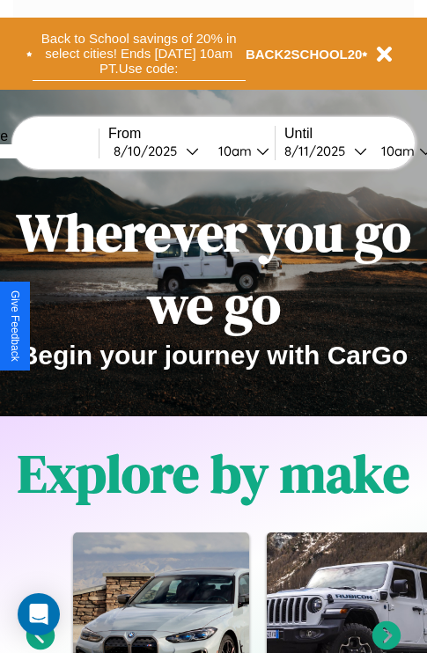
click at [138, 54] on button "Back to School savings of 20% in select cities! Ends [DATE] 10am PT. Use code:" at bounding box center [139, 53] width 213 height 55
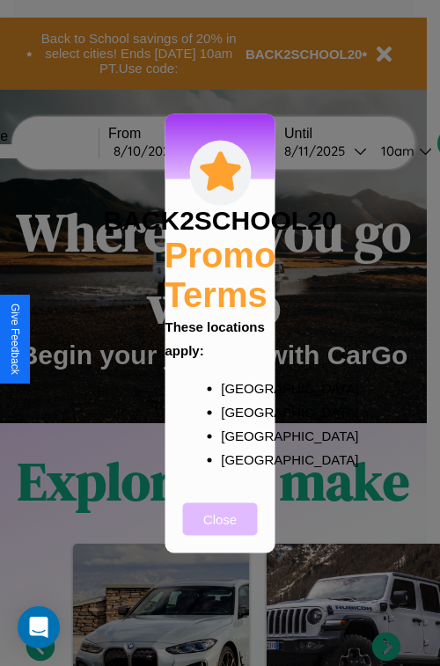
click at [220, 531] on button "Close" at bounding box center [220, 518] width 75 height 33
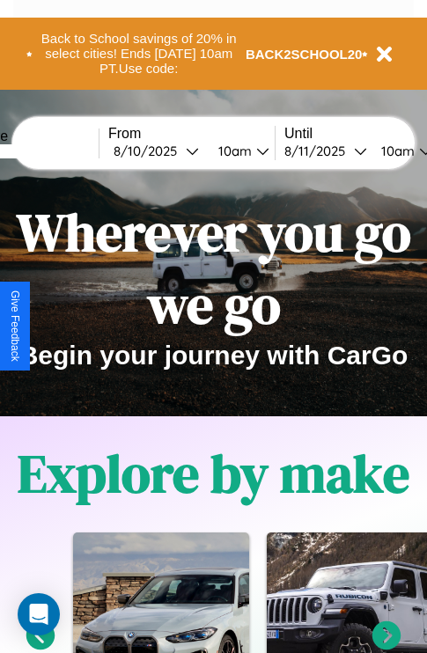
scroll to position [271, 0]
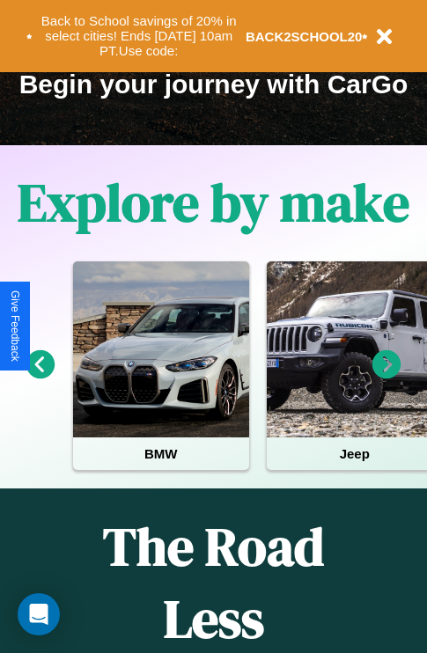
click at [386, 377] on icon at bounding box center [386, 364] width 29 height 29
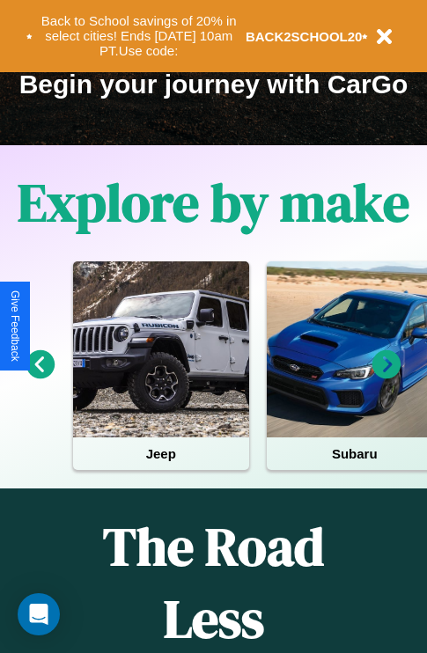
click at [40, 377] on icon at bounding box center [40, 364] width 29 height 29
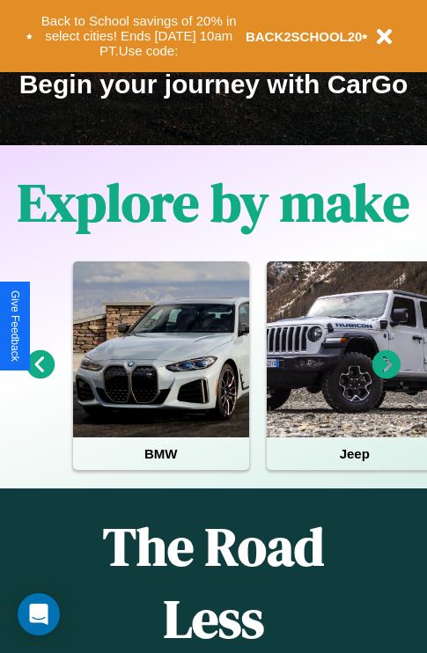
click at [40, 377] on icon at bounding box center [40, 364] width 29 height 29
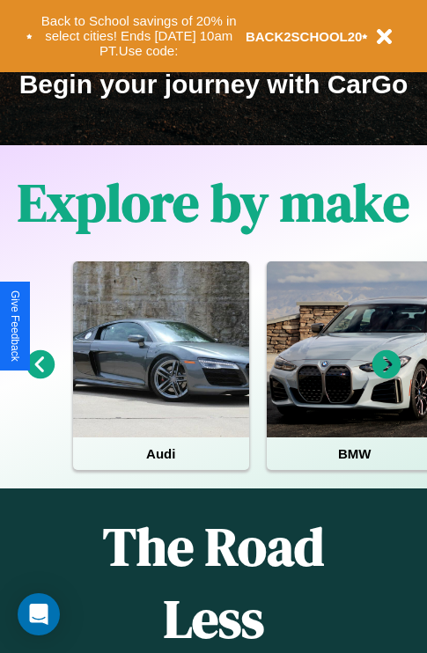
click at [386, 377] on icon at bounding box center [386, 364] width 29 height 29
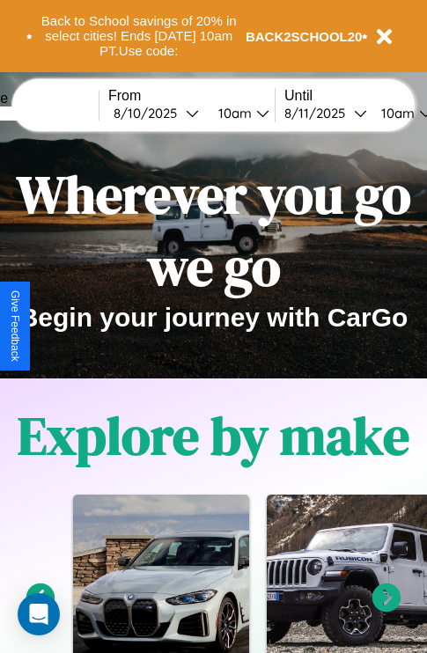
scroll to position [0, 0]
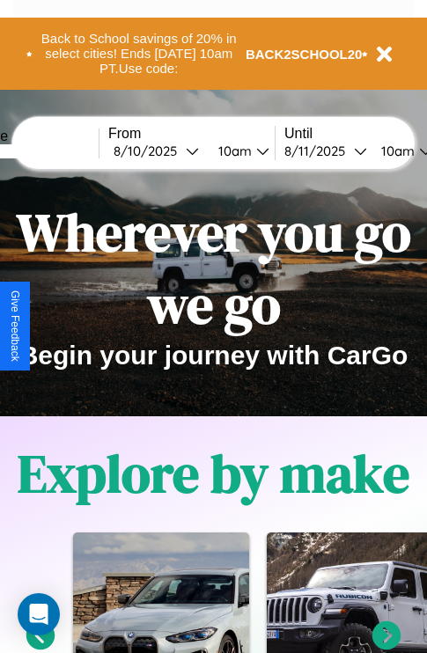
click at [59, 150] on input "text" at bounding box center [33, 151] width 132 height 14
type input "******"
click at [178, 150] on div "[DATE]" at bounding box center [150, 151] width 72 height 17
select select "*"
select select "****"
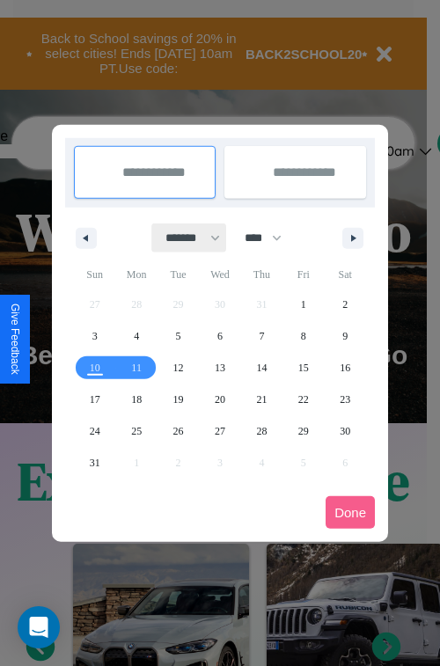
click at [185, 238] on select "******* ******** ***** ***** *** **** **** ****** ********* ******* ******** **…" at bounding box center [189, 238] width 75 height 29
select select "*"
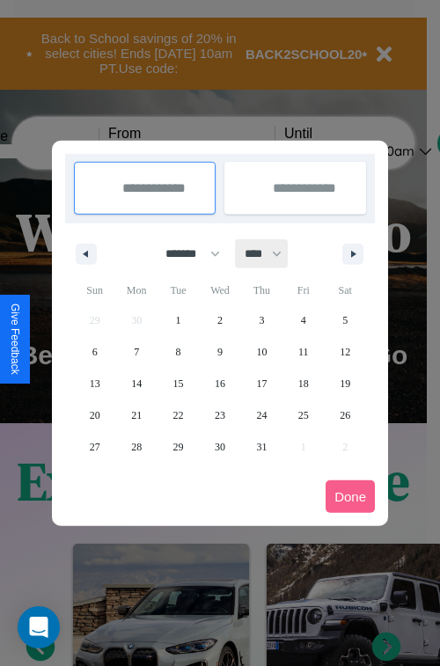
click at [271, 253] on select "**** **** **** **** **** **** **** **** **** **** **** **** **** **** **** ****…" at bounding box center [262, 253] width 53 height 29
select select "****"
click at [178, 383] on span "14" at bounding box center [178, 384] width 11 height 32
type input "**********"
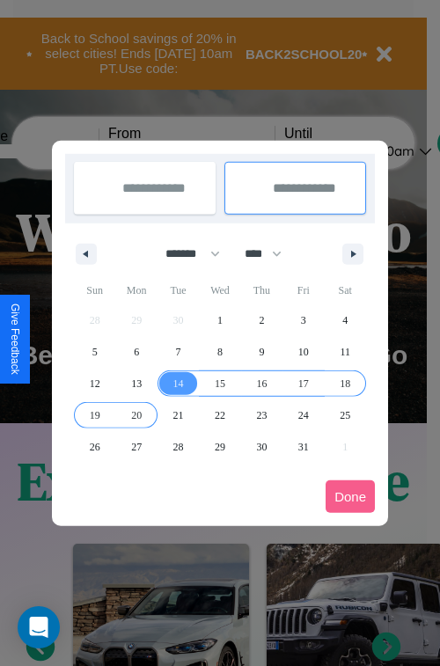
click at [136, 414] on span "20" at bounding box center [136, 416] width 11 height 32
type input "**********"
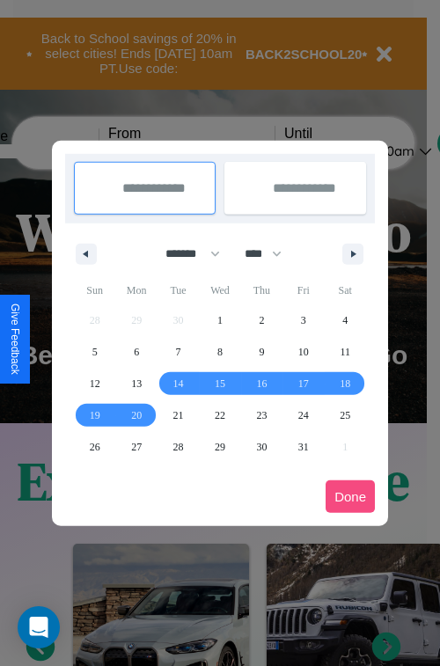
click at [350, 496] on button "Done" at bounding box center [350, 496] width 49 height 33
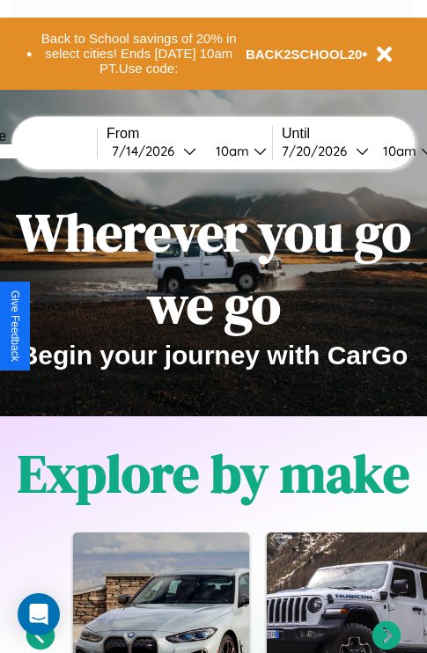
scroll to position [0, 66]
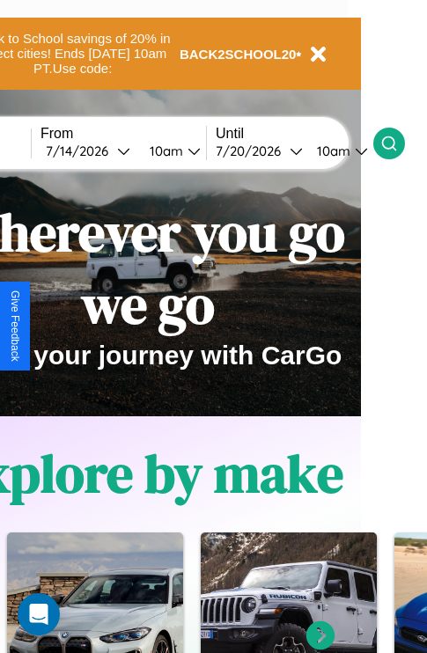
click at [398, 143] on icon at bounding box center [389, 144] width 18 height 18
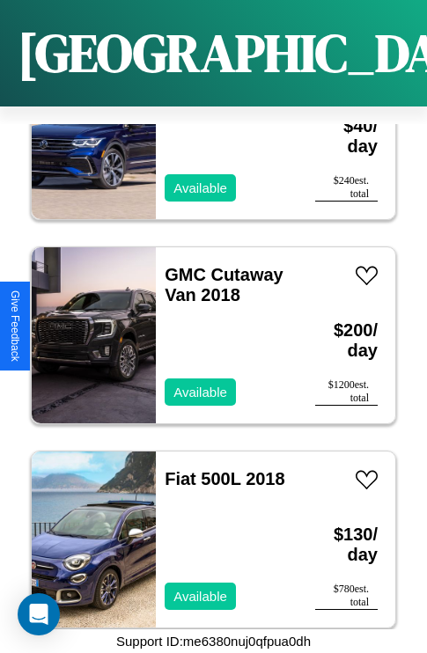
scroll to position [10070, 0]
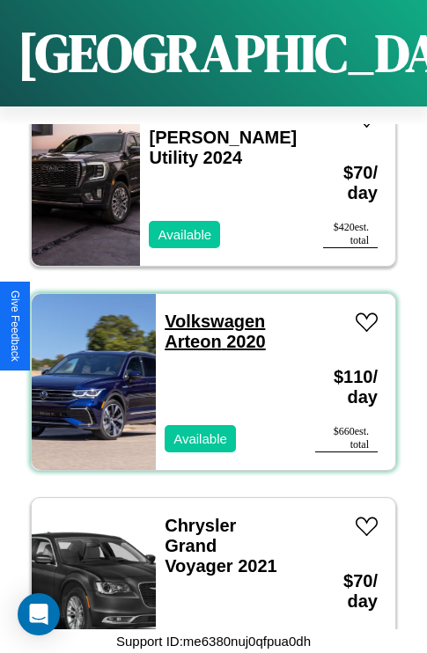
click at [209, 312] on link "Volkswagen Arteon 2020" at bounding box center [215, 332] width 101 height 40
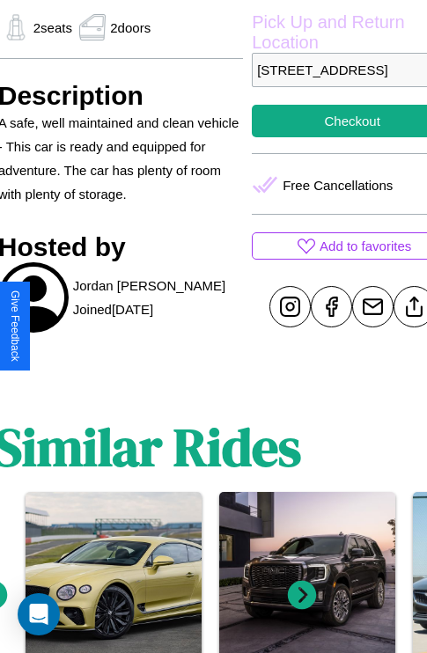
scroll to position [624, 67]
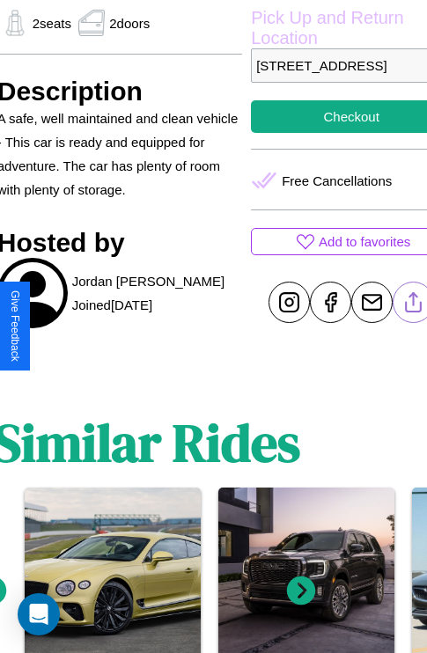
click at [414, 305] on line at bounding box center [414, 299] width 0 height 12
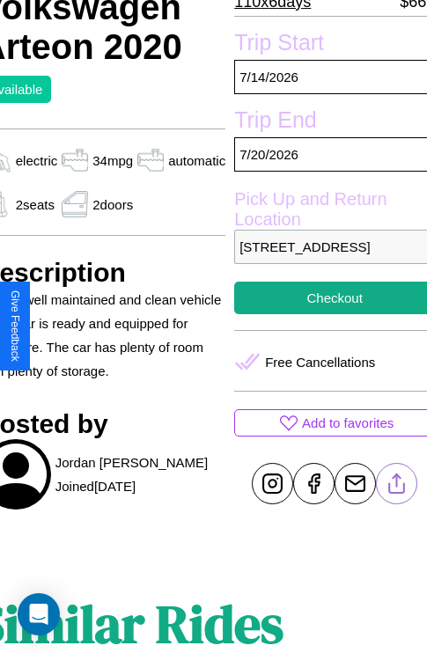
scroll to position [438, 84]
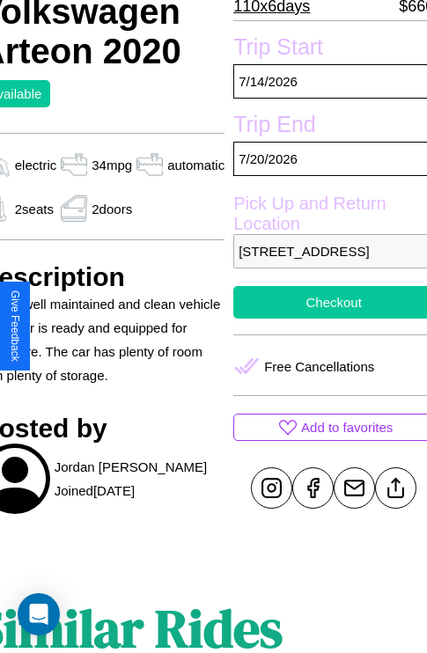
click at [326, 319] on button "Checkout" at bounding box center [333, 302] width 201 height 33
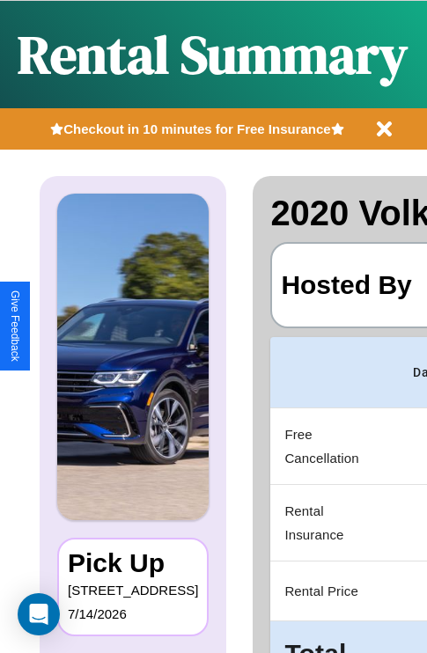
scroll to position [0, 345]
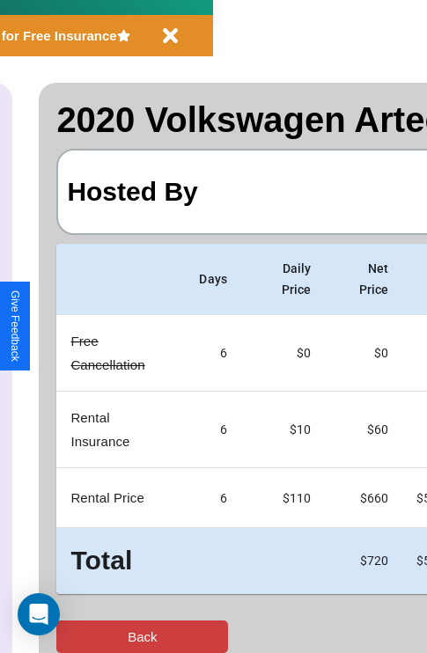
click at [85, 636] on button "Back" at bounding box center [142, 636] width 172 height 33
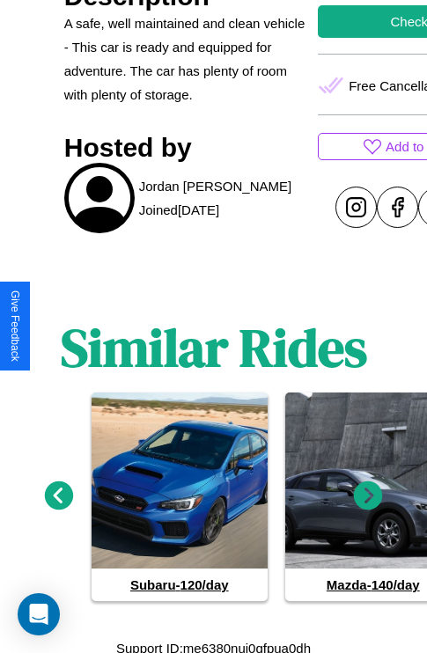
scroll to position [750, 0]
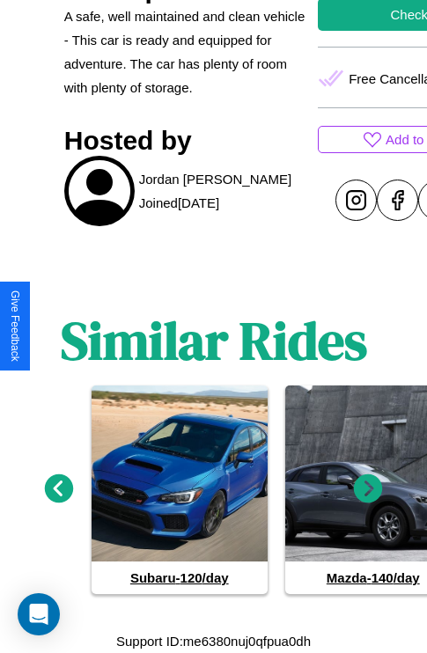
click at [368, 489] on icon at bounding box center [368, 488] width 29 height 29
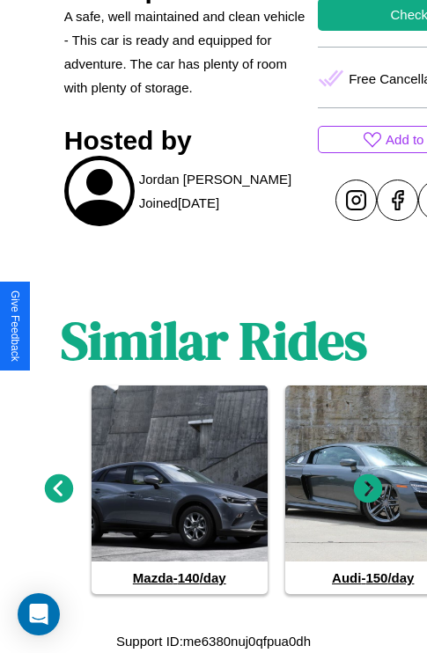
click at [368, 489] on icon at bounding box center [368, 488] width 29 height 29
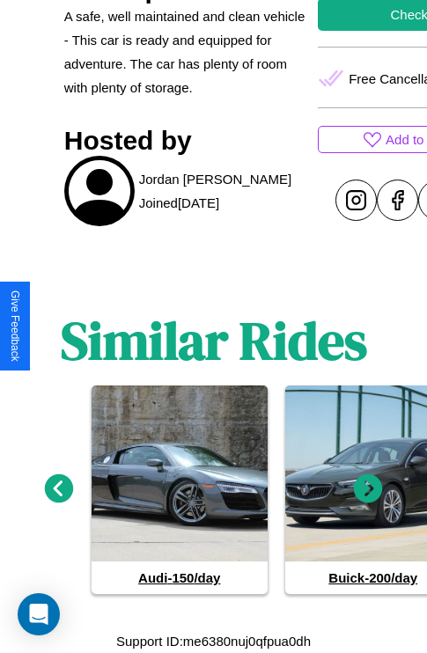
click at [368, 489] on icon at bounding box center [368, 488] width 29 height 29
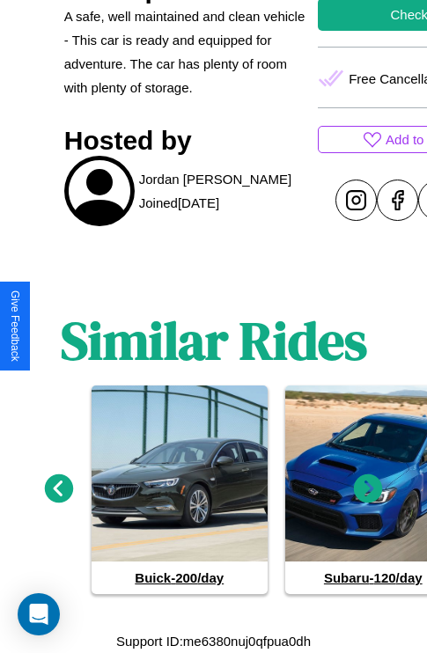
click at [368, 489] on icon at bounding box center [368, 488] width 29 height 29
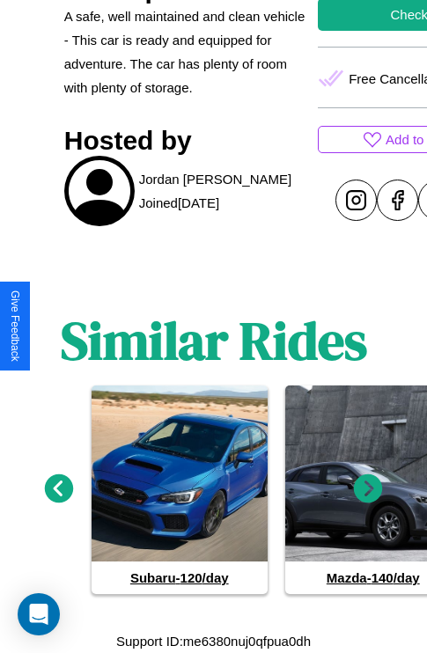
click at [58, 489] on icon at bounding box center [59, 488] width 29 height 29
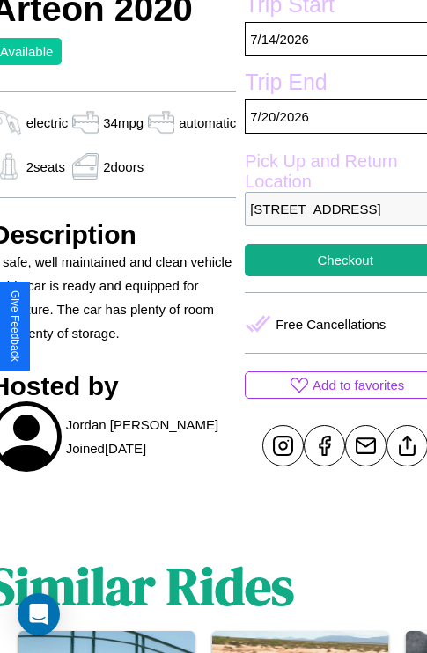
scroll to position [438, 84]
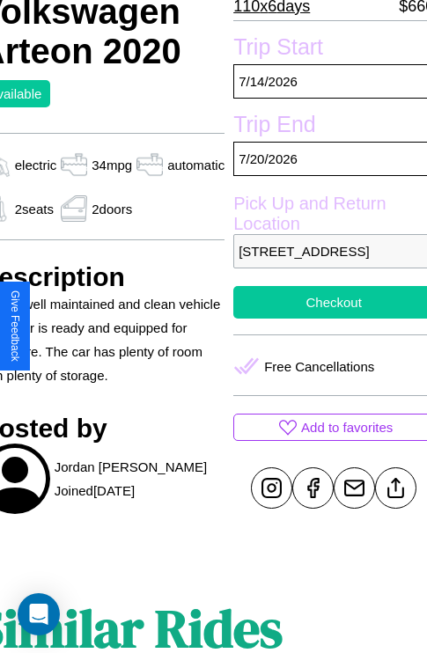
click at [326, 319] on button "Checkout" at bounding box center [333, 302] width 201 height 33
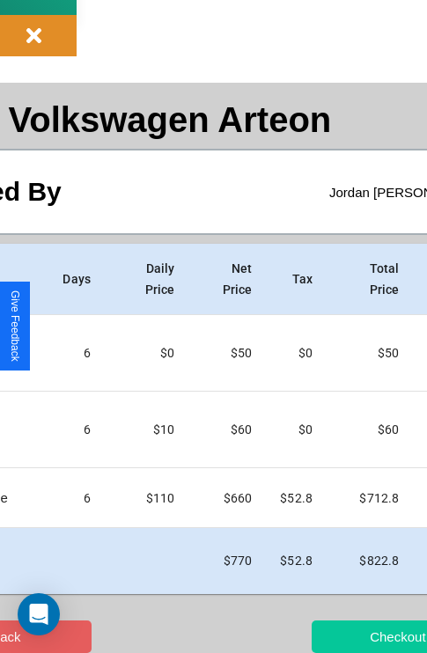
click at [341, 636] on button "Checkout" at bounding box center [398, 636] width 172 height 33
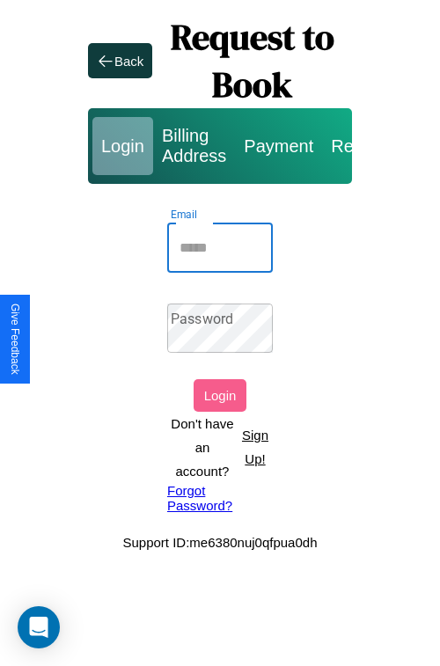
click at [220, 247] on input "Email" at bounding box center [220, 248] width 106 height 49
type input "**********"
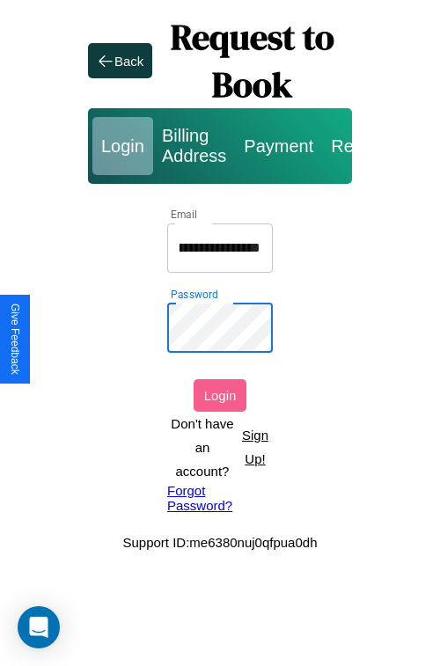
scroll to position [0, 0]
click at [220, 395] on button "Login" at bounding box center [220, 395] width 53 height 33
